Goal: Task Accomplishment & Management: Use online tool/utility

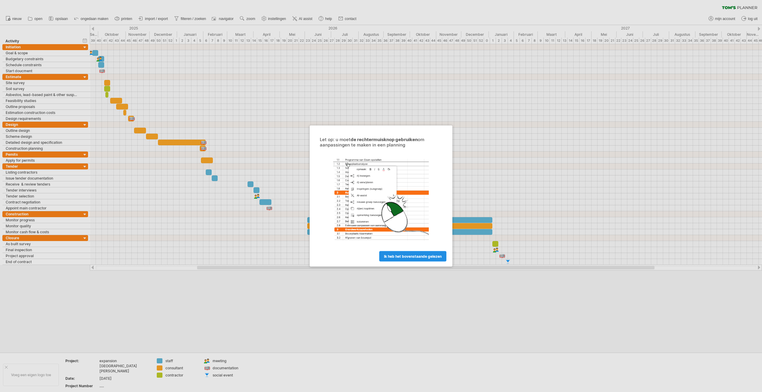
click at [428, 259] on link "ik heb het bovenstaande gelezen" at bounding box center [412, 256] width 67 height 10
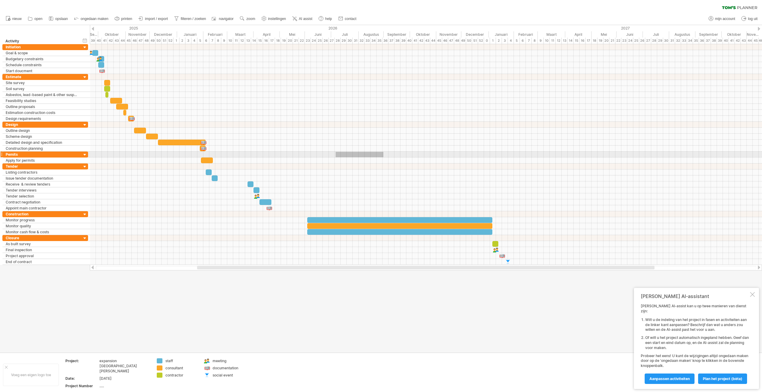
drag, startPoint x: 384, startPoint y: 152, endPoint x: 332, endPoint y: 157, distance: 51.7
click at [332, 157] on div at bounding box center [426, 155] width 672 height 6
click at [179, 143] on div at bounding box center [183, 143] width 48 height 6
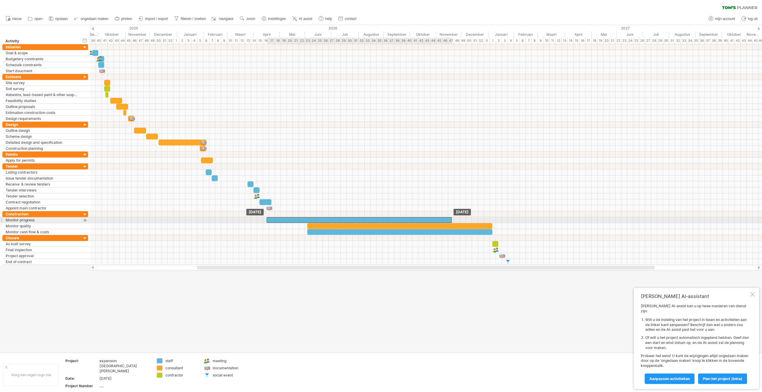
drag, startPoint x: 359, startPoint y: 221, endPoint x: 318, endPoint y: 220, distance: 41.2
click at [318, 220] on div at bounding box center [359, 220] width 185 height 6
drag, startPoint x: 344, startPoint y: 225, endPoint x: 309, endPoint y: 226, distance: 35.2
click at [309, 226] on div at bounding box center [365, 226] width 185 height 6
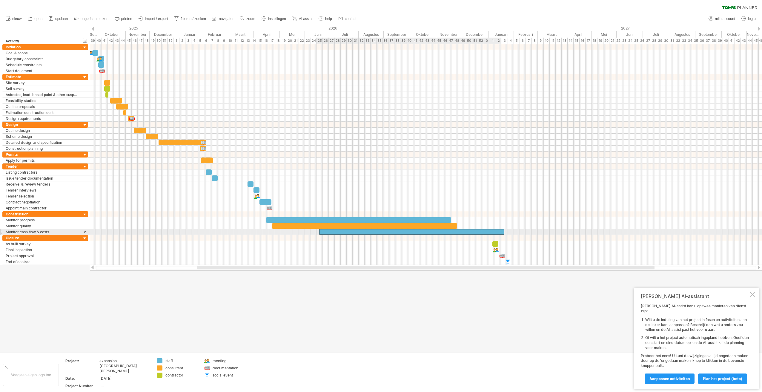
drag, startPoint x: 344, startPoint y: 232, endPoint x: 349, endPoint y: 232, distance: 4.8
click at [349, 232] on div at bounding box center [411, 232] width 185 height 6
drag, startPoint x: 299, startPoint y: 224, endPoint x: 318, endPoint y: 224, distance: 18.2
click at [318, 224] on div at bounding box center [364, 226] width 185 height 6
drag, startPoint x: 294, startPoint y: 220, endPoint x: 313, endPoint y: 222, distance: 18.9
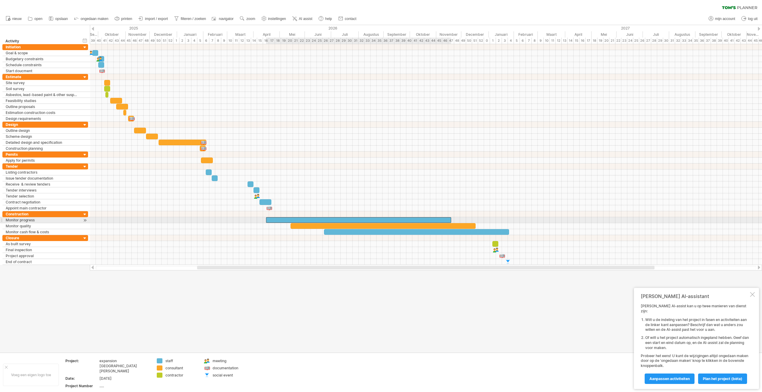
click at [312, 222] on div at bounding box center [358, 220] width 185 height 6
drag, startPoint x: 132, startPoint y: 64, endPoint x: 145, endPoint y: 65, distance: 12.9
click at [145, 65] on div at bounding box center [426, 65] width 672 height 6
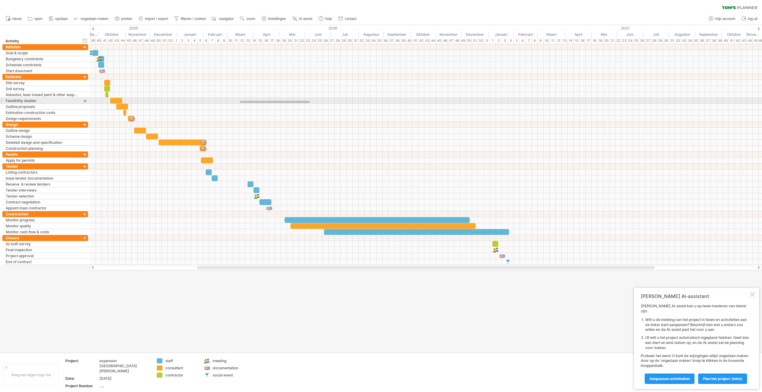
drag, startPoint x: 310, startPoint y: 103, endPoint x: 330, endPoint y: 103, distance: 20.3
click at [330, 103] on div at bounding box center [426, 101] width 672 height 6
